Goal: Task Accomplishment & Management: Complete application form

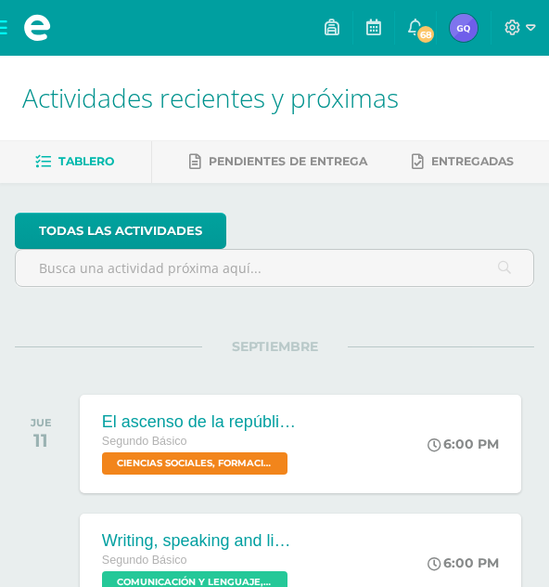
click at [462, 32] on img at bounding box center [464, 28] width 28 height 28
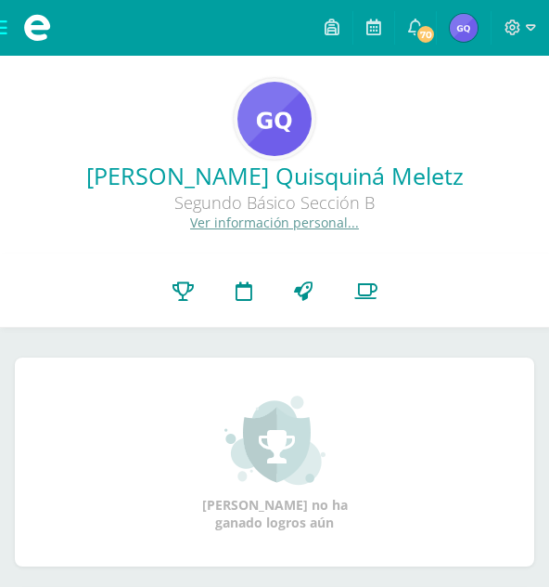
click at [10, 23] on span at bounding box center [37, 28] width 74 height 56
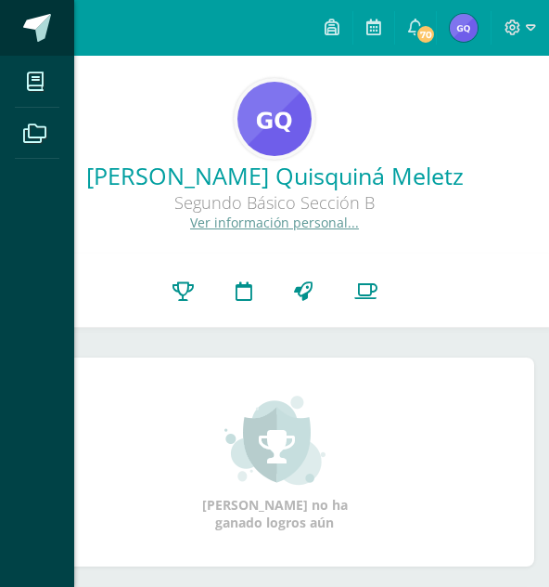
click at [34, 17] on span at bounding box center [38, 28] width 28 height 28
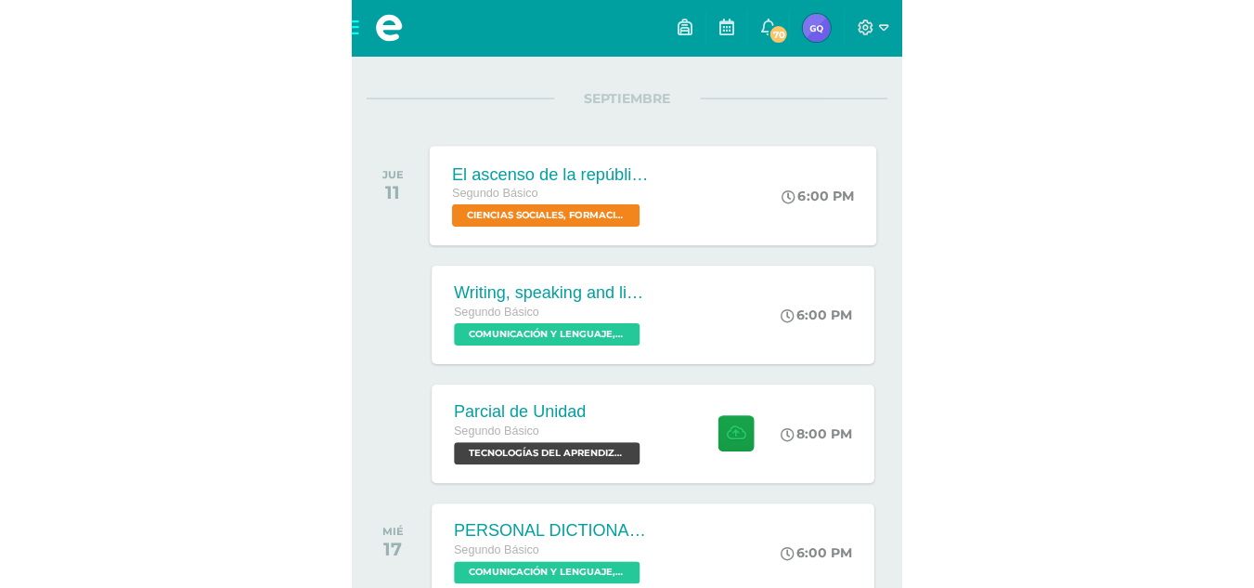
scroll to position [264, 0]
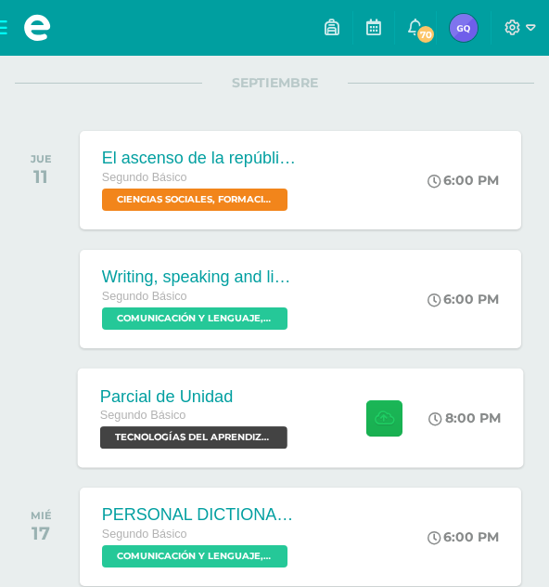
click at [377, 420] on icon at bounding box center [384, 417] width 19 height 16
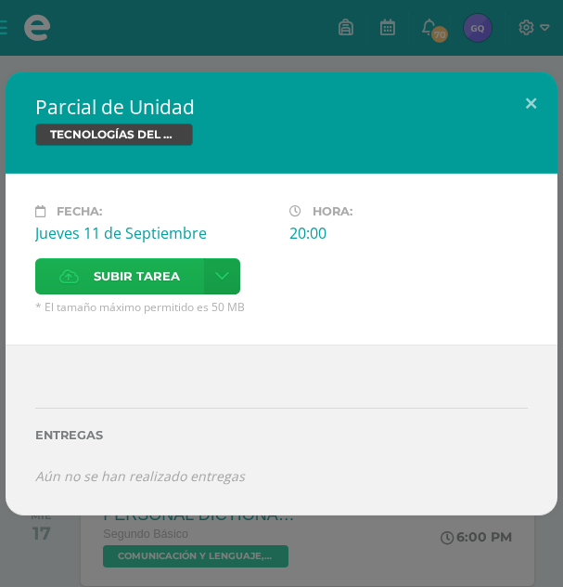
click at [136, 278] on span "Subir tarea" at bounding box center [137, 276] width 86 height 34
click at [0, 0] on input "Subir tarea" at bounding box center [0, 0] width 0 height 0
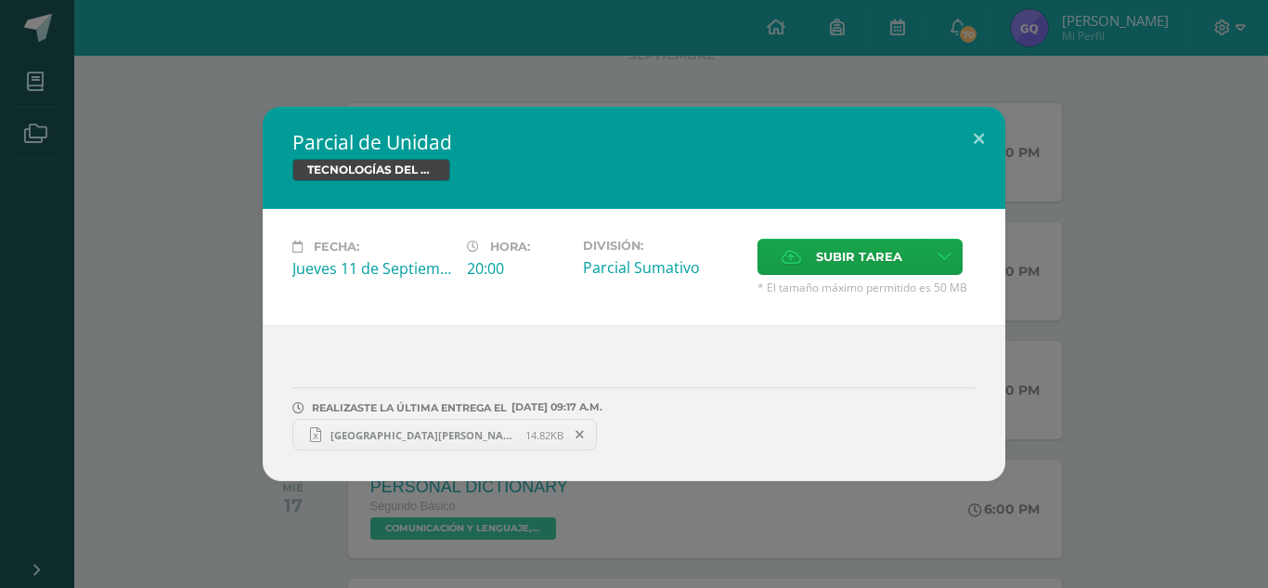
click at [490, 435] on span "Parcial U4 Glenda Quidquina.xlsx" at bounding box center [423, 435] width 204 height 14
click at [562, 10] on div "Parcial de Unidad TECNOLOGÍAS DEL APRENDIZAJE Y LA COMUNICACIÓN Fecha: Jueves 1…" at bounding box center [634, 294] width 1268 height 588
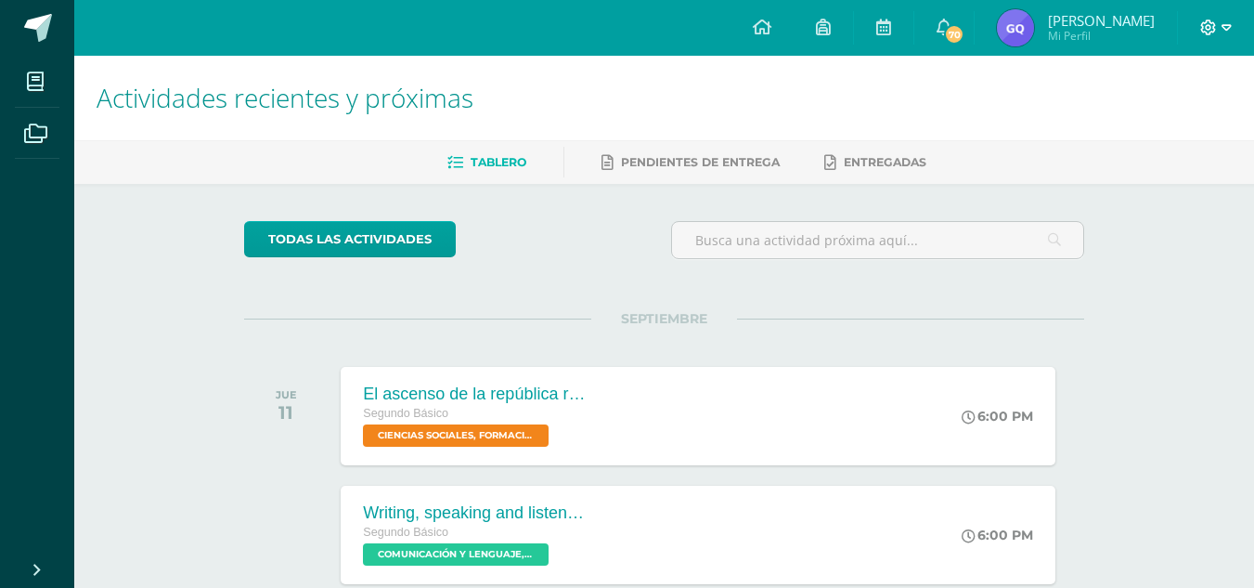
click at [1208, 32] on icon at bounding box center [1208, 27] width 17 height 17
click at [1130, 125] on span "Cerrar sesión" at bounding box center [1168, 126] width 84 height 18
